Goal: Transaction & Acquisition: Download file/media

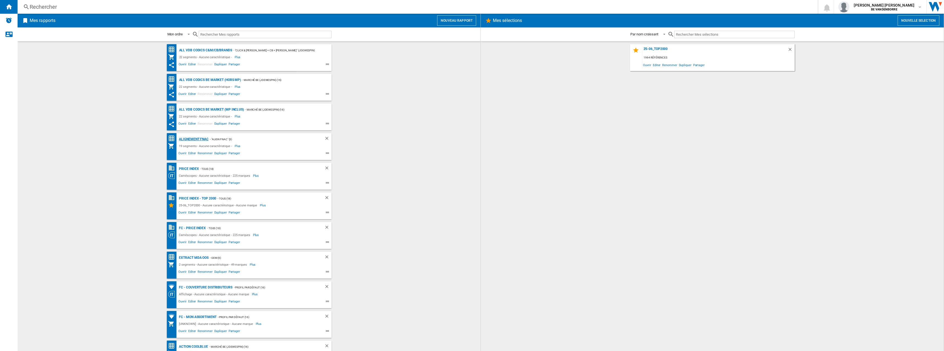
click at [191, 139] on div "Alignement Fnac" at bounding box center [193, 139] width 31 height 7
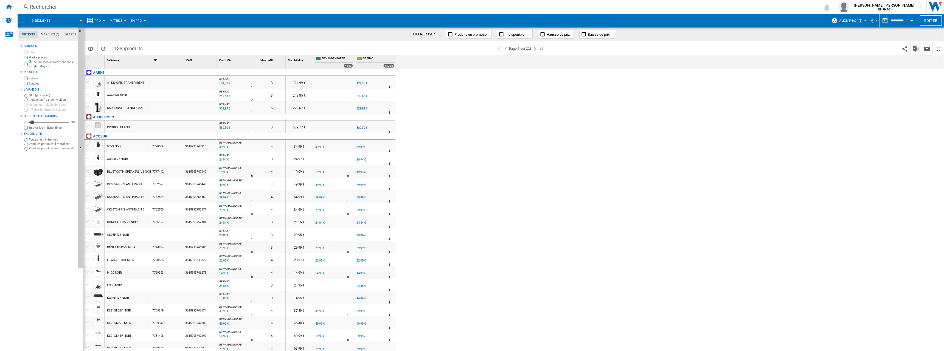
click at [833, 79] on div "0 BE FNAC : BE FR FNAC -1.0 % 124,99 € % N/A 1 BE FNAC : BE FR FNAC 3 124,99 € …" at bounding box center [580, 210] width 727 height 282
click at [914, 50] on img "Télécharger au format Excel" at bounding box center [916, 48] width 7 height 7
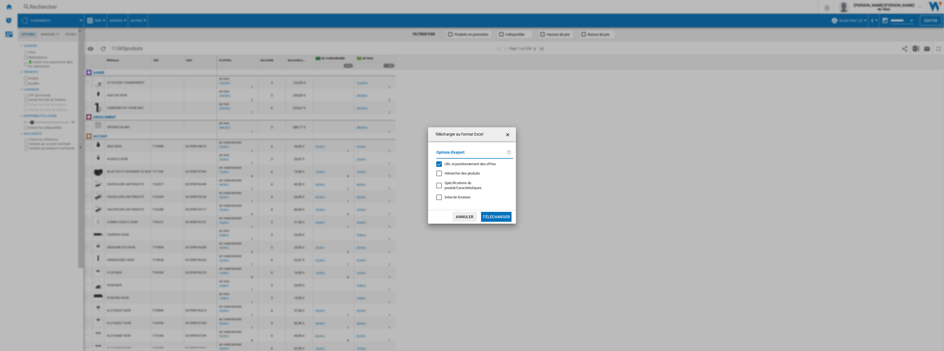
click at [450, 195] on span "Délai de livraison" at bounding box center [458, 197] width 26 height 4
click at [450, 172] on div "Options d'export URL et positionnement des offres Hiérarchie des produits Spéci…" at bounding box center [475, 176] width 82 height 58
click at [451, 166] on span "URL et positionnement des offres" at bounding box center [470, 164] width 51 height 4
drag, startPoint x: 496, startPoint y: 212, endPoint x: 500, endPoint y: 213, distance: 4.7
click at [496, 213] on button "Télécharger" at bounding box center [496, 217] width 30 height 10
